Goal: Find contact information: Find contact information

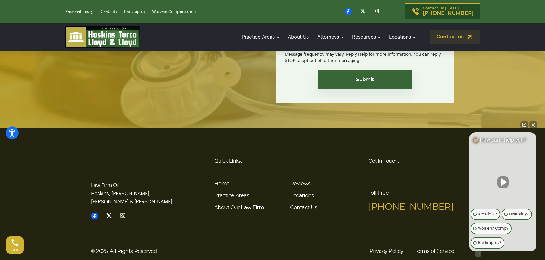
scroll to position [1101, 0]
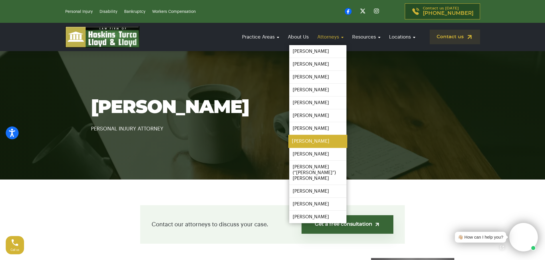
click at [327, 142] on link "[PERSON_NAME]" at bounding box center [317, 141] width 59 height 13
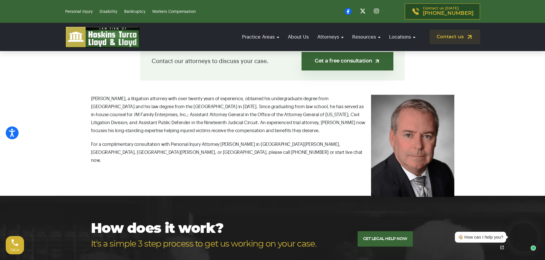
scroll to position [143, 0]
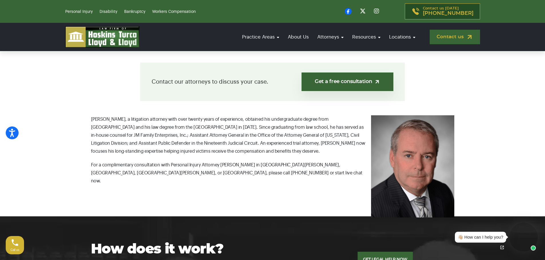
click at [449, 31] on link "Contact us" at bounding box center [454, 37] width 50 height 15
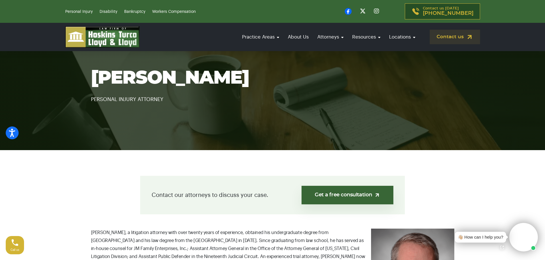
scroll to position [0, 0]
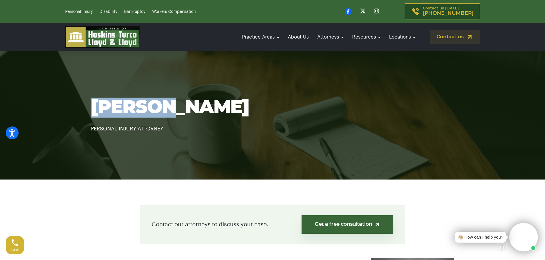
drag, startPoint x: 91, startPoint y: 107, endPoint x: 166, endPoint y: 109, distance: 74.6
click at [166, 109] on h1 "[PERSON_NAME]" at bounding box center [272, 108] width 363 height 20
copy h1 "Kiernan"
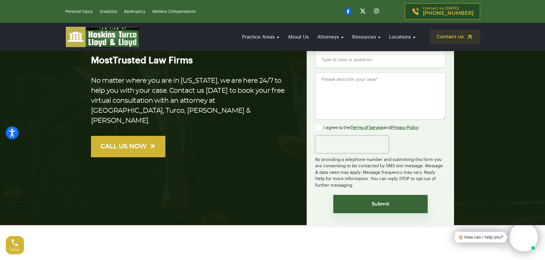
scroll to position [343, 0]
